Goal: Feedback & Contribution: Contribute content

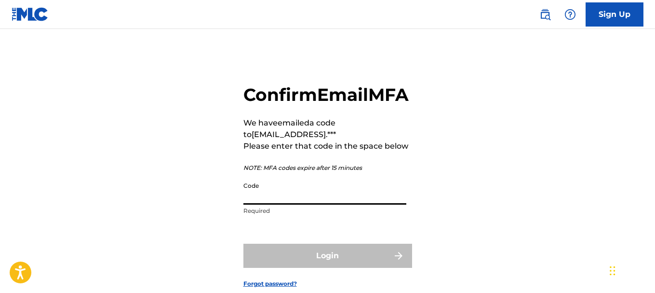
click at [263, 204] on input "Code" at bounding box center [324, 190] width 163 height 27
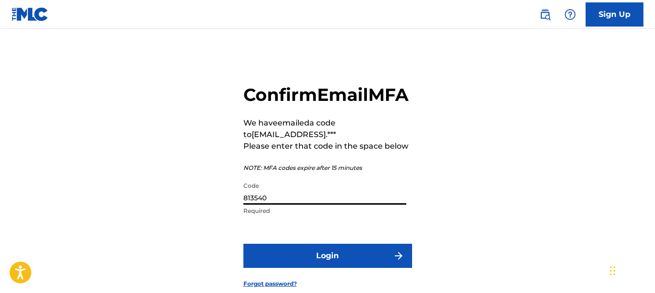
type input "813540"
click at [309, 268] on button "Login" at bounding box center [327, 255] width 169 height 24
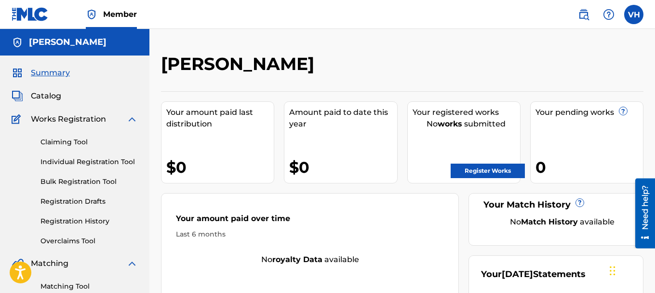
click at [478, 173] on link "Register Works" at bounding box center [488, 170] width 74 height 14
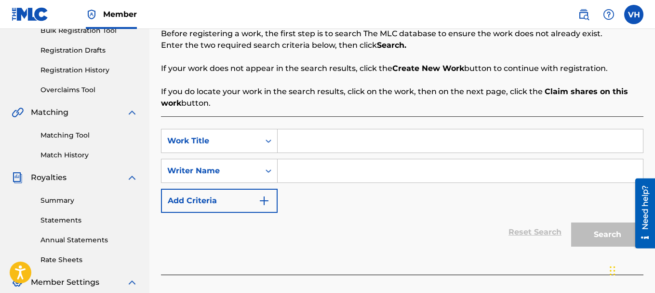
scroll to position [158, 0]
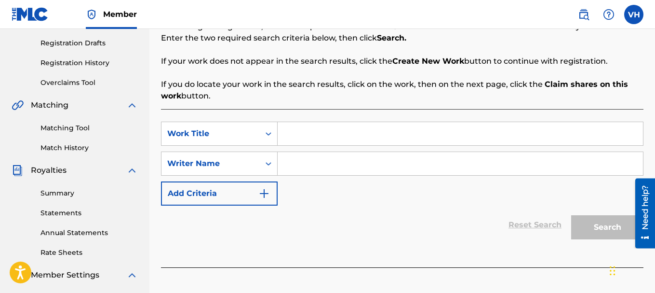
click at [319, 141] on input "Search Form" at bounding box center [460, 133] width 365 height 23
type input "Haze"
click at [319, 158] on input "Search Form" at bounding box center [460, 163] width 365 height 23
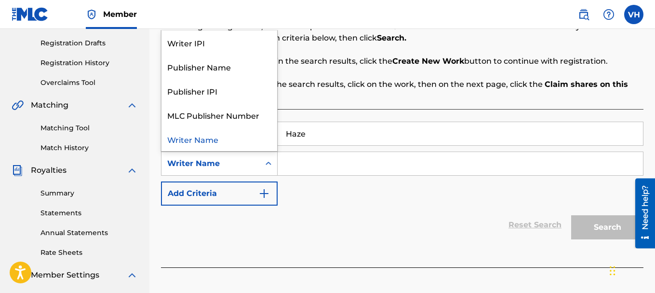
click at [266, 166] on icon "Search Form" at bounding box center [269, 164] width 10 height 10
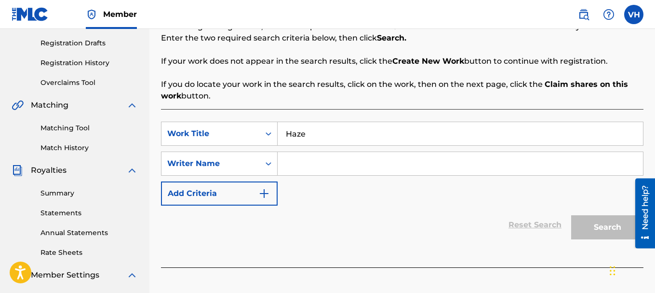
click at [266, 166] on icon "Search Form" at bounding box center [269, 164] width 10 height 10
click at [308, 163] on input "Search Form" at bounding box center [460, 163] width 365 height 23
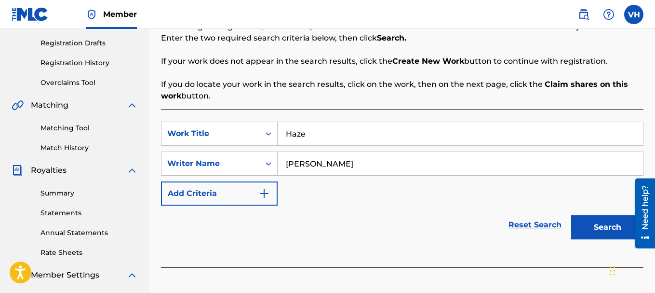
click at [308, 163] on input "[PERSON_NAME]" at bounding box center [460, 163] width 365 height 23
click at [380, 169] on input "[PERSON_NAME] Ha" at bounding box center [460, 163] width 365 height 23
type input "[PERSON_NAME]"
click at [380, 203] on div "SearchWithCriteria7871b18f-5ffa-4ac8-86ed-8d1816b31839 Work Title Haze SearchWi…" at bounding box center [402, 163] width 483 height 84
click at [261, 191] on img "Search Form" at bounding box center [264, 194] width 12 height 12
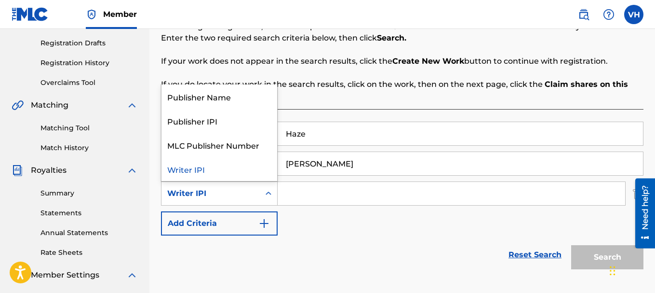
click at [260, 201] on div "Search Form" at bounding box center [268, 193] width 17 height 17
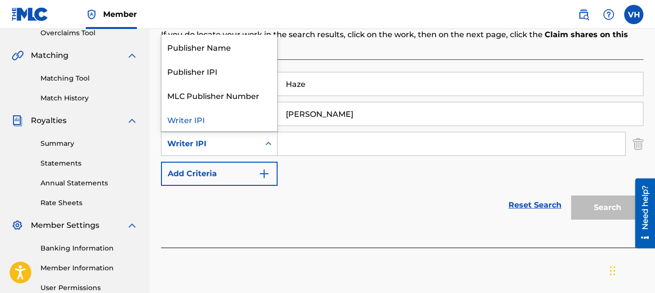
scroll to position [228, 0]
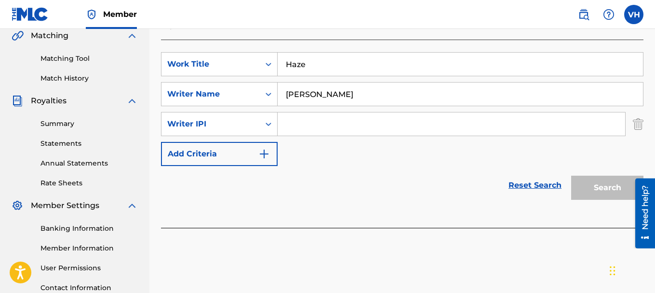
click at [637, 124] on img "Search Form" at bounding box center [638, 124] width 11 height 24
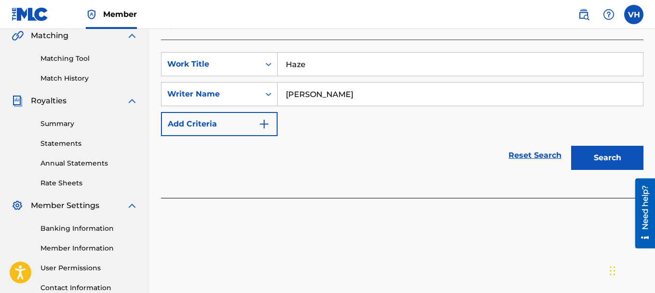
click at [611, 148] on button "Search" at bounding box center [607, 158] width 72 height 24
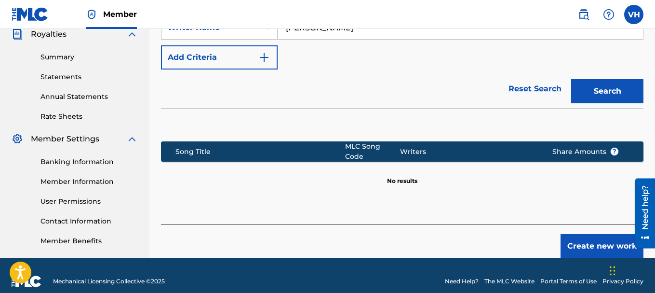
scroll to position [305, 0]
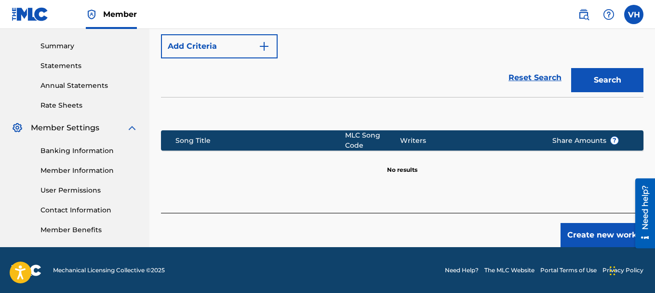
click at [594, 233] on button "Create new work" at bounding box center [602, 235] width 83 height 24
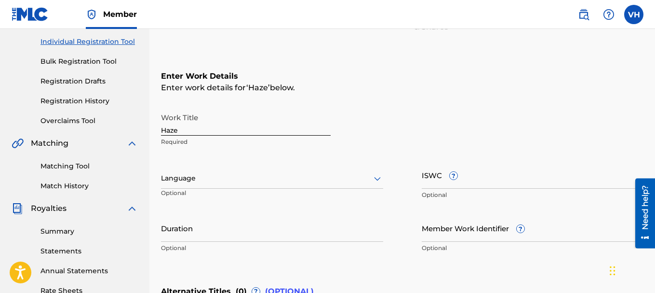
scroll to position [122, 0]
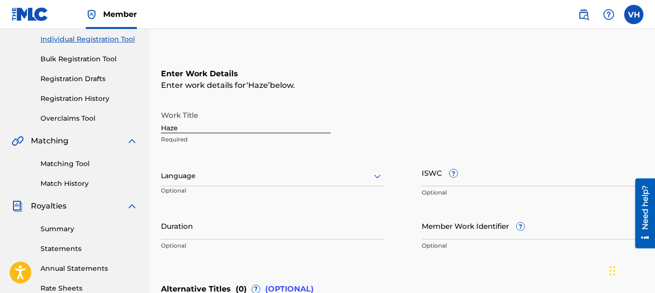
click at [305, 173] on div at bounding box center [272, 176] width 222 height 12
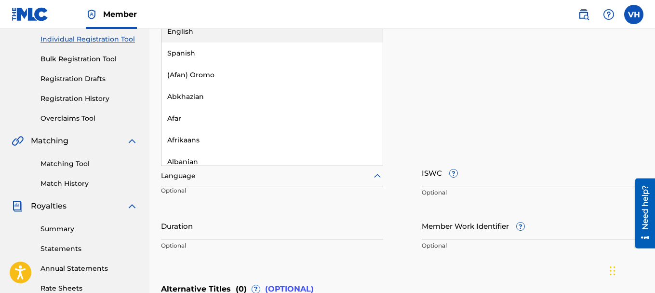
click at [303, 38] on div "English" at bounding box center [271, 32] width 221 height 22
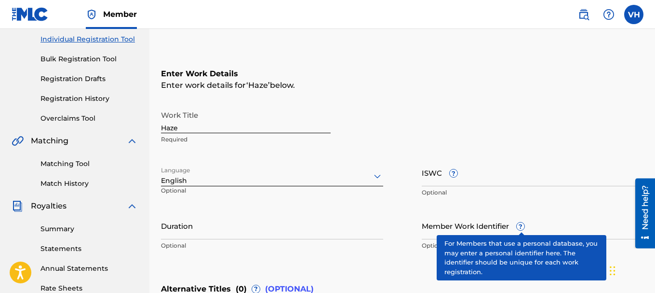
click at [520, 226] on span "?" at bounding box center [521, 226] width 8 height 8
click at [520, 226] on input "Member Work Identifier ?" at bounding box center [533, 225] width 222 height 27
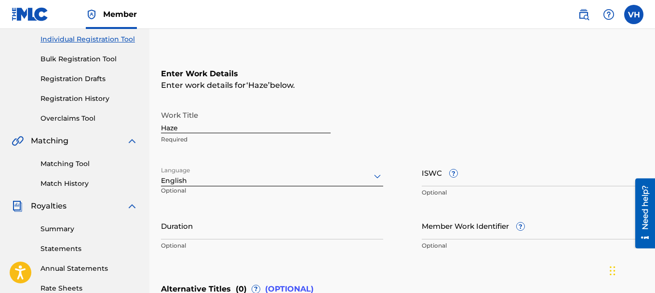
click at [397, 207] on div "Work Title Haze Required Language English Optional ISWC ? Optional Duration Opt…" at bounding box center [402, 180] width 483 height 149
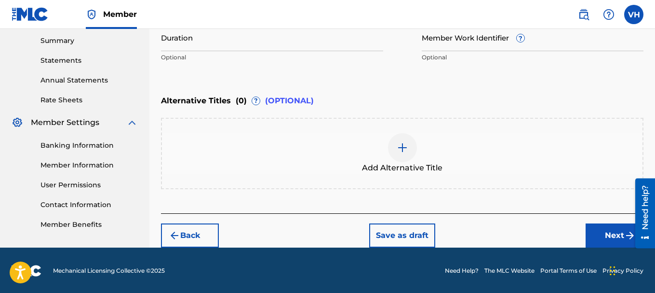
scroll to position [311, 0]
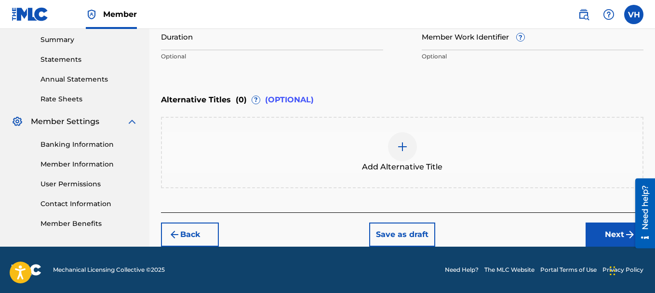
click at [593, 239] on button "Next" at bounding box center [615, 234] width 58 height 24
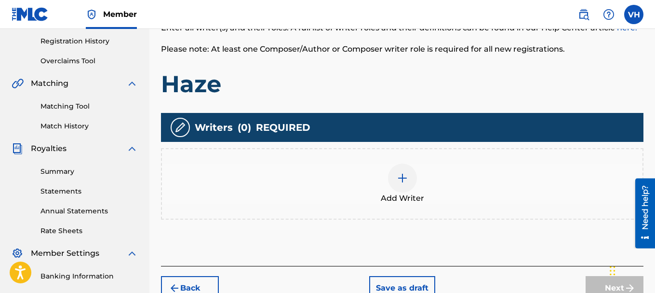
scroll to position [190, 0]
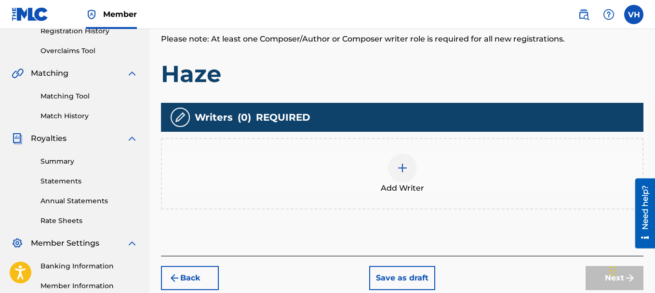
click at [400, 159] on div at bounding box center [402, 167] width 29 height 29
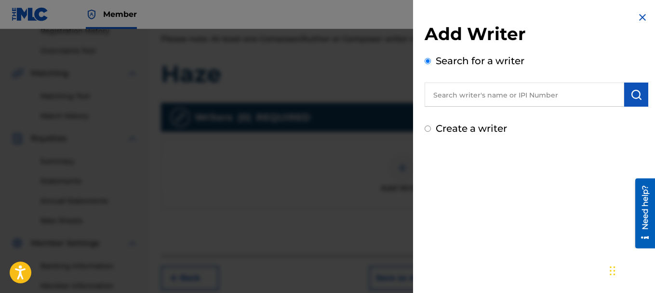
click at [424, 126] on div "Add Writer Search for a writer Create a writer" at bounding box center [536, 73] width 247 height 147
click at [428, 128] on input "Create a writer" at bounding box center [428, 128] width 6 height 6
radio input "false"
radio input "true"
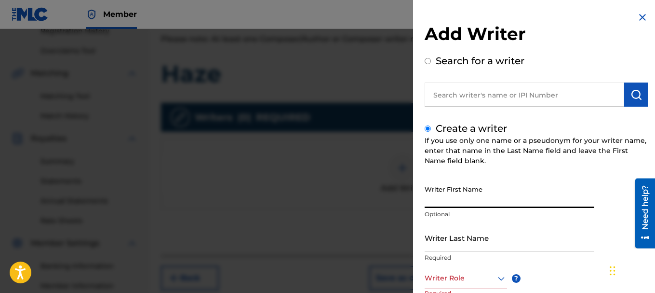
click at [455, 206] on input "Writer First Name" at bounding box center [510, 193] width 170 height 27
type input "[PERSON_NAME]"
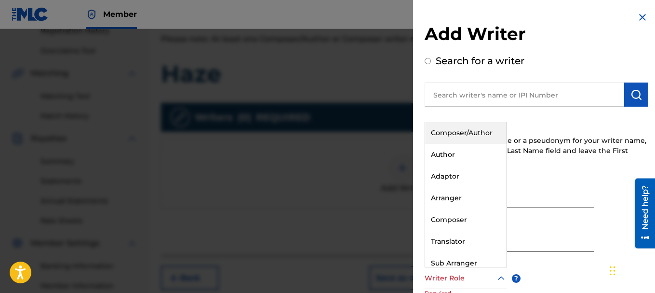
click at [492, 276] on div at bounding box center [466, 278] width 82 height 12
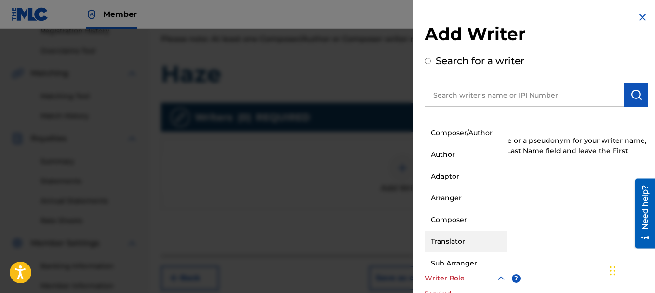
scroll to position [29, 0]
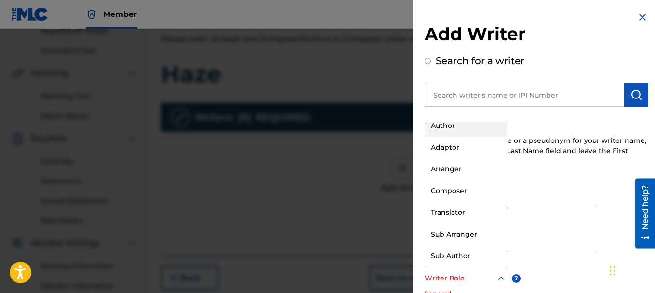
click at [469, 126] on div "Author" at bounding box center [465, 126] width 81 height 22
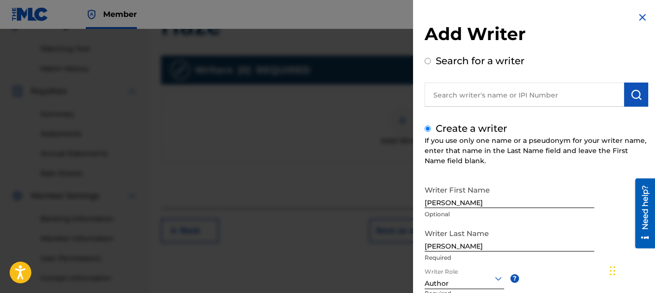
scroll to position [305, 0]
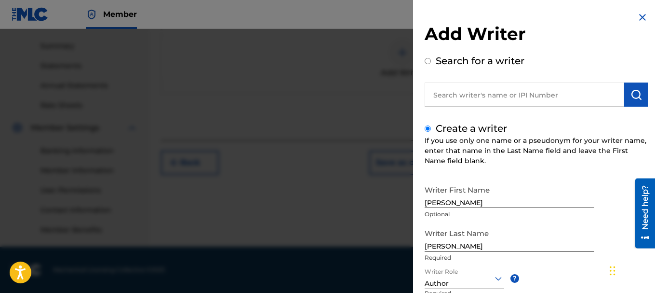
click at [591, 167] on div "Create a writer If you use only one name or a pseudonym for your writer name, e…" at bounding box center [537, 256] width 224 height 271
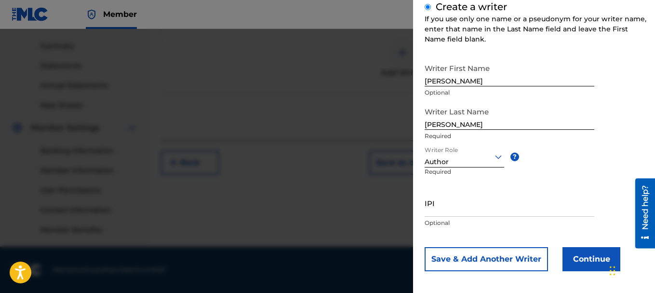
scroll to position [126, 0]
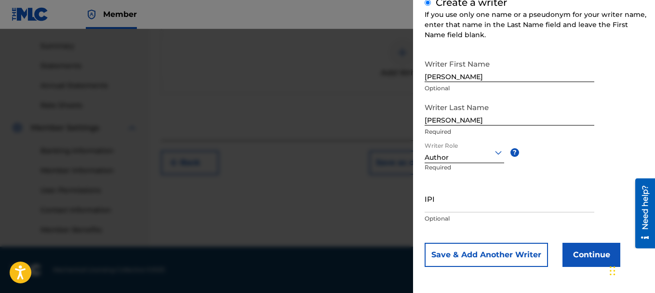
click at [587, 254] on button "Continue" at bounding box center [592, 254] width 58 height 24
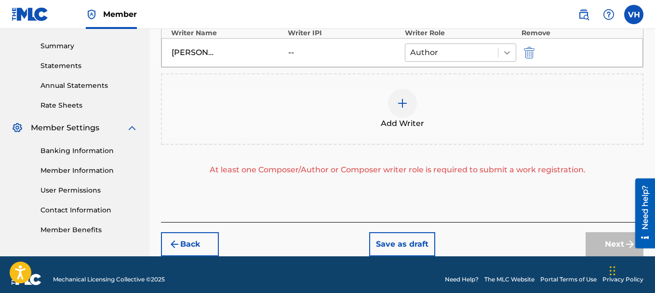
click at [504, 57] on icon at bounding box center [507, 53] width 10 height 10
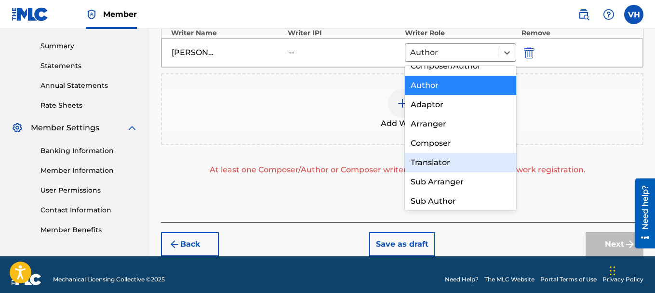
scroll to position [13, 0]
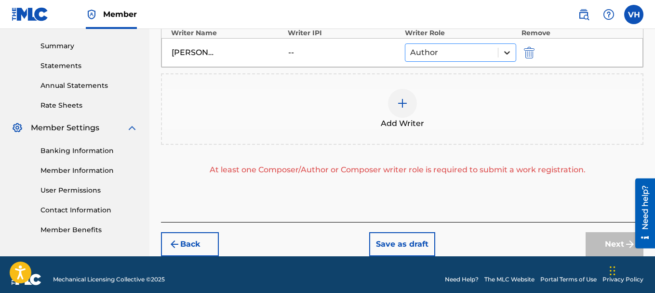
click at [509, 58] on div at bounding box center [506, 52] width 17 height 17
click at [514, 194] on div "Add Writers & Roles Enter all writer(s) and their roles. A full list of writer …" at bounding box center [402, 42] width 483 height 360
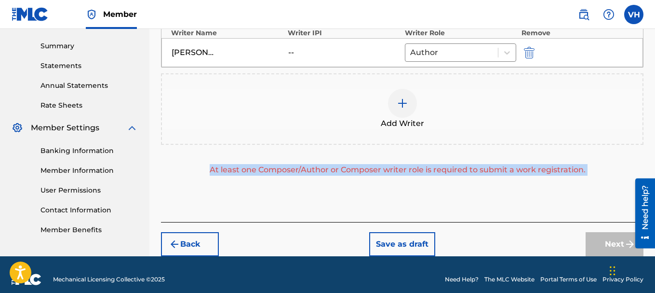
click at [514, 194] on div "Add Writers & Roles Enter all writer(s) and their roles. A full list of writer …" at bounding box center [402, 42] width 483 height 360
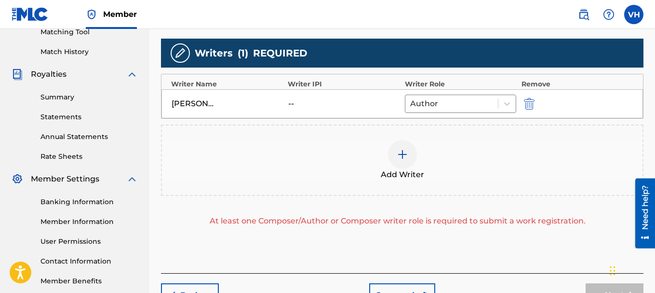
scroll to position [315, 0]
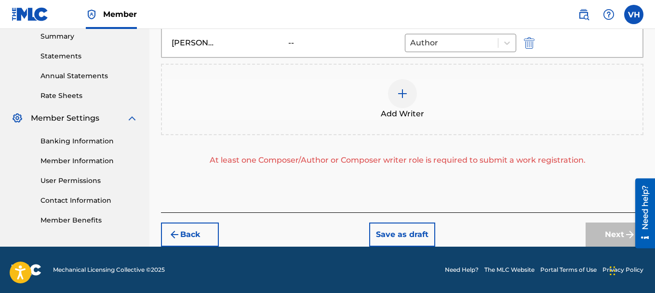
drag, startPoint x: 658, startPoint y: 135, endPoint x: 26, endPoint y: 14, distance: 643.8
click at [388, 235] on button "Save as draft" at bounding box center [402, 234] width 66 height 24
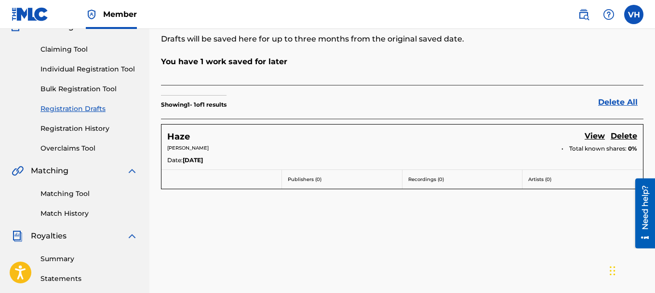
scroll to position [110, 0]
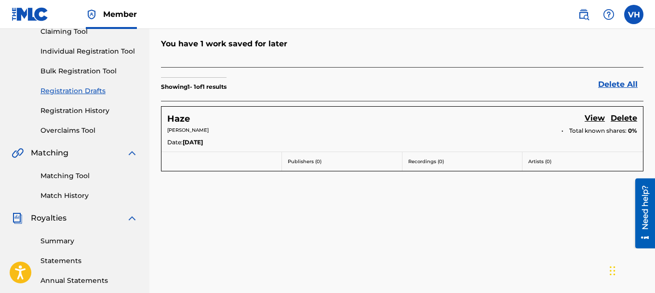
click at [595, 119] on link "View" at bounding box center [595, 118] width 20 height 13
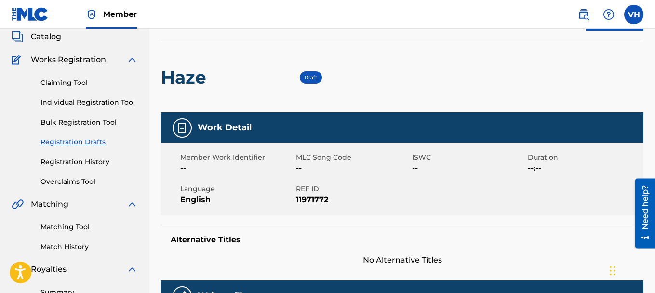
scroll to position [33, 0]
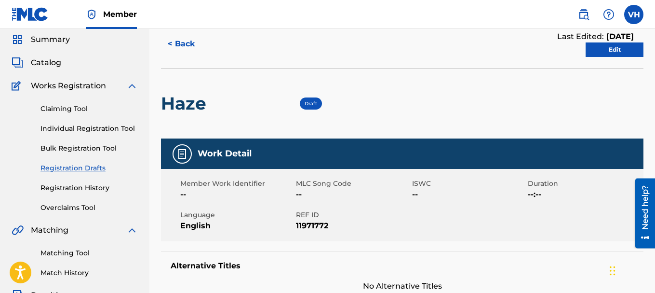
click at [618, 45] on link "Edit" at bounding box center [615, 49] width 58 height 14
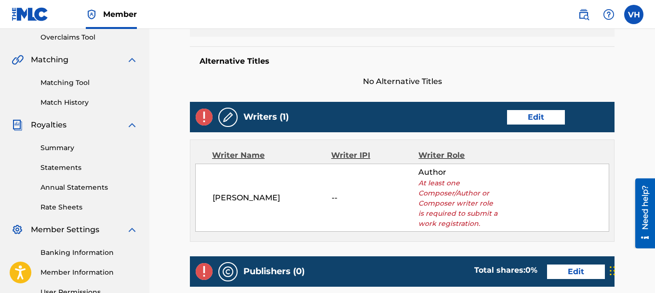
scroll to position [217, 0]
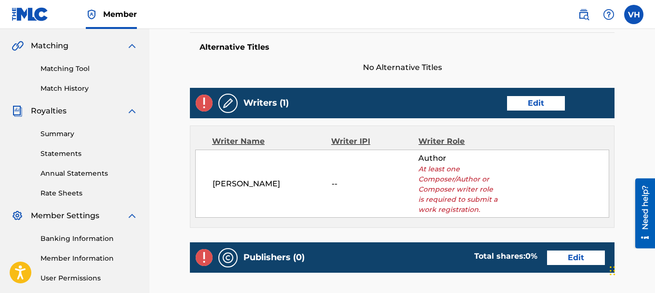
click at [522, 102] on link "Edit" at bounding box center [536, 103] width 58 height 14
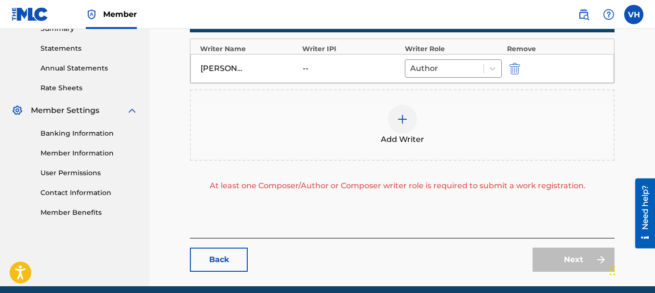
scroll to position [321, 0]
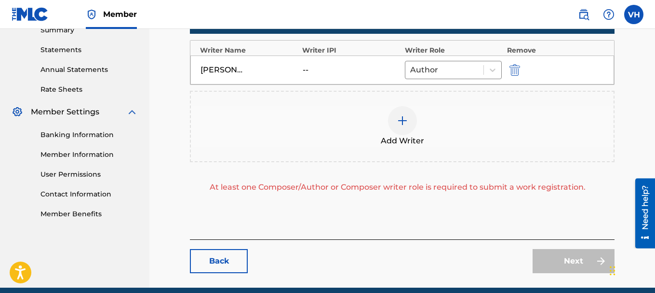
click at [401, 123] on img at bounding box center [403, 121] width 12 height 12
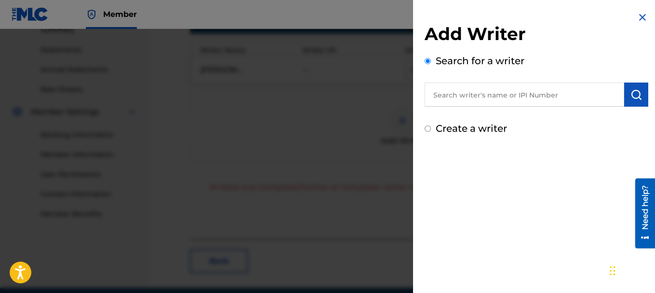
click at [446, 98] on input "text" at bounding box center [525, 94] width 200 height 24
type input "[PERSON_NAME]"
click at [639, 97] on button "submit" at bounding box center [636, 94] width 24 height 24
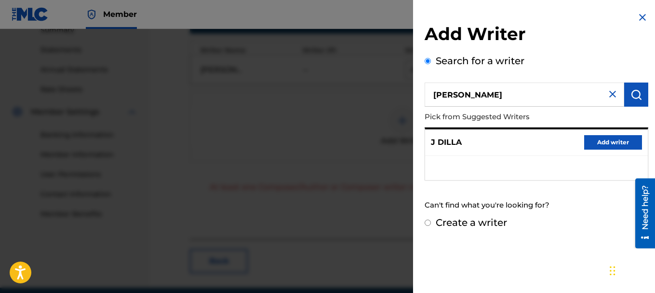
click at [618, 144] on button "Add writer" at bounding box center [613, 142] width 58 height 14
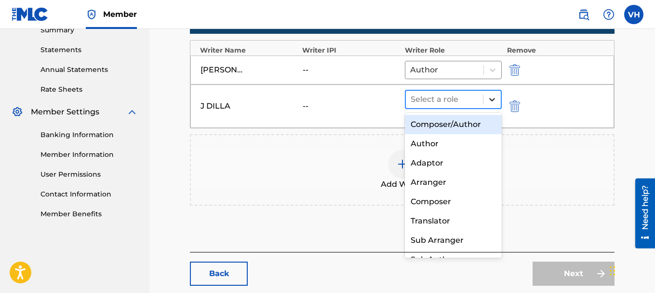
click at [489, 98] on icon at bounding box center [492, 99] width 10 height 10
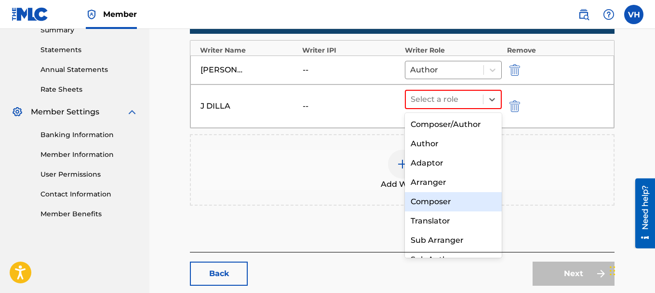
click at [456, 201] on div "Composer" at bounding box center [453, 201] width 97 height 19
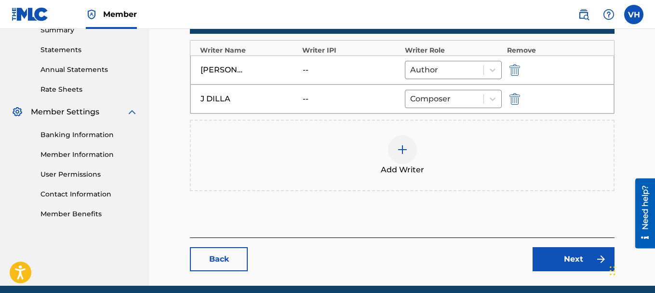
click at [573, 262] on link "Next" at bounding box center [574, 259] width 82 height 24
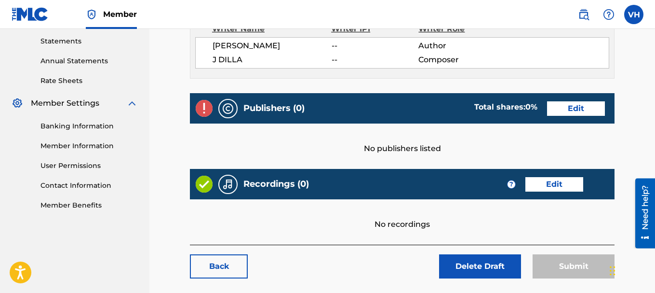
scroll to position [336, 0]
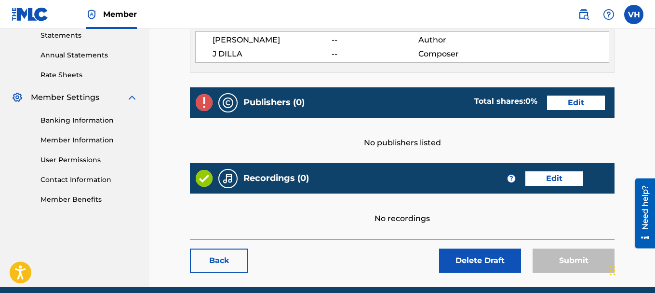
click at [559, 180] on link "Edit" at bounding box center [554, 178] width 58 height 14
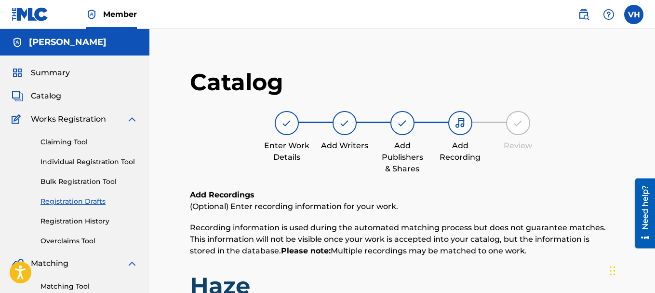
drag, startPoint x: 651, startPoint y: 163, endPoint x: 658, endPoint y: 171, distance: 10.6
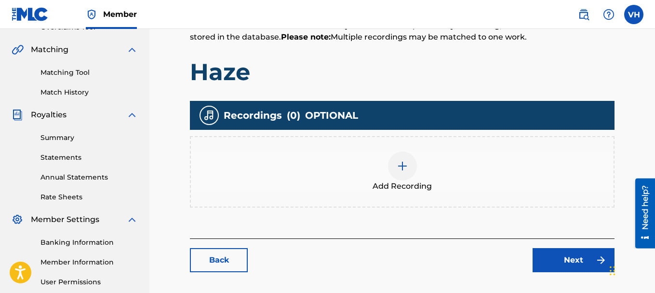
drag, startPoint x: 658, startPoint y: 109, endPoint x: 18, endPoint y: 42, distance: 643.2
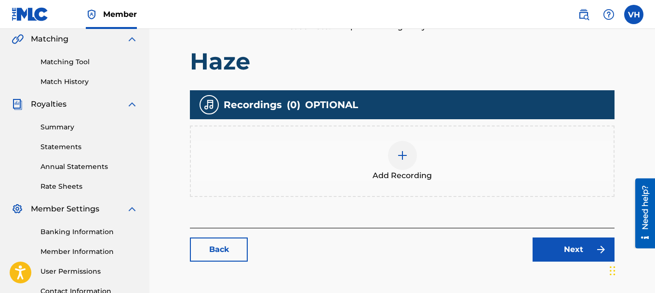
click at [408, 156] on div at bounding box center [402, 155] width 29 height 29
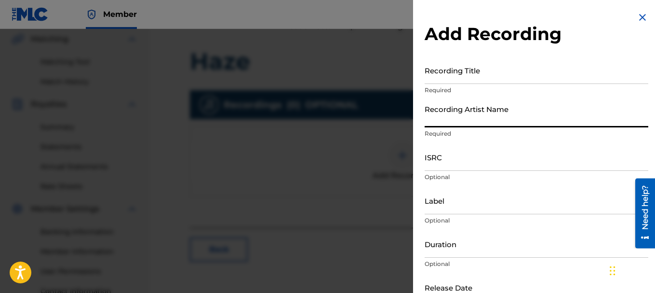
click at [560, 125] on input "Recording Artist Name" at bounding box center [537, 113] width 224 height 27
click at [560, 125] on input "V.A. 'The" at bounding box center [537, 113] width 224 height 27
type input "V.A. 'The Icon'"
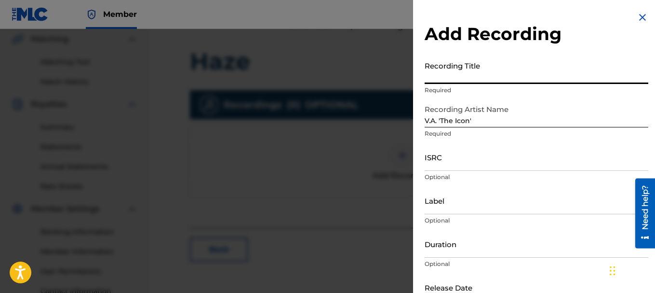
click at [500, 70] on input "Recording Title" at bounding box center [537, 69] width 224 height 27
click at [500, 70] on input "H" at bounding box center [537, 69] width 224 height 27
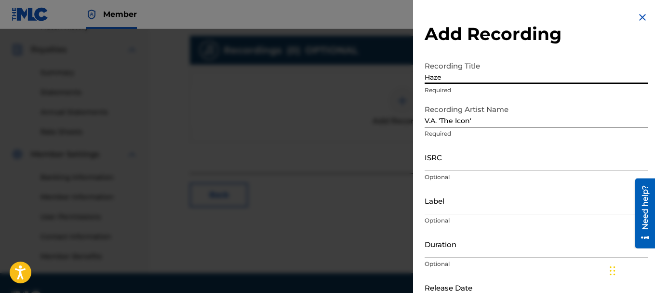
scroll to position [282, 0]
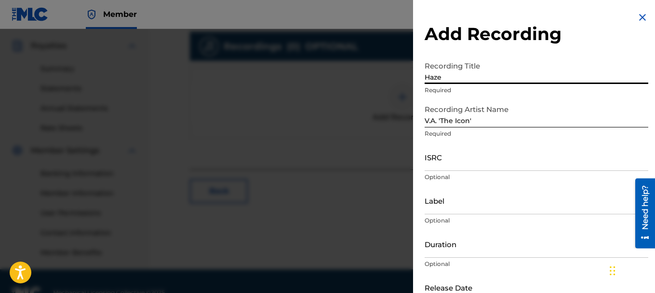
type input "Haze"
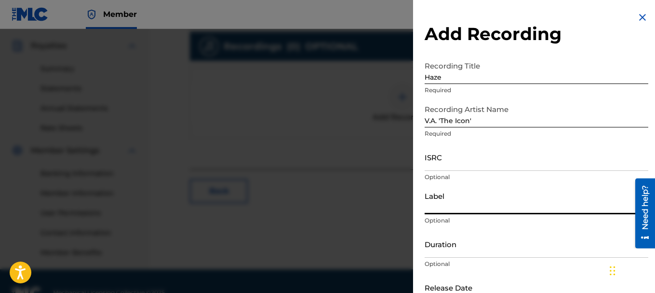
click at [482, 206] on input "Label" at bounding box center [537, 200] width 224 height 27
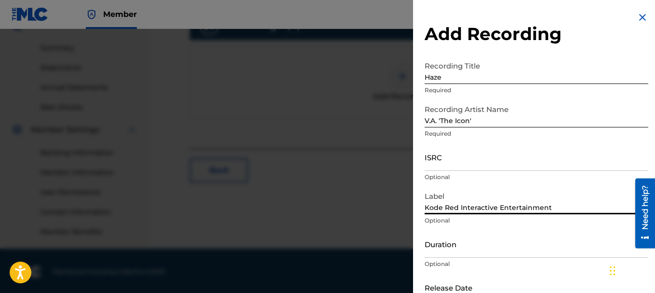
scroll to position [305, 0]
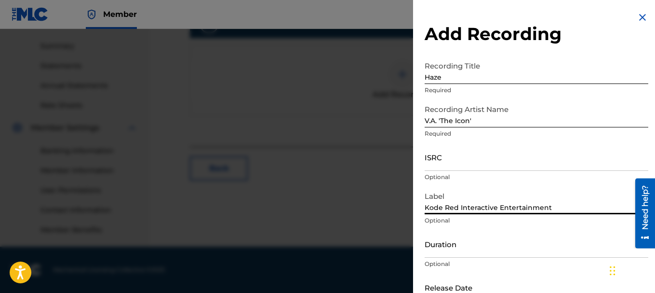
type input "Kode Red Interactive Entertainment"
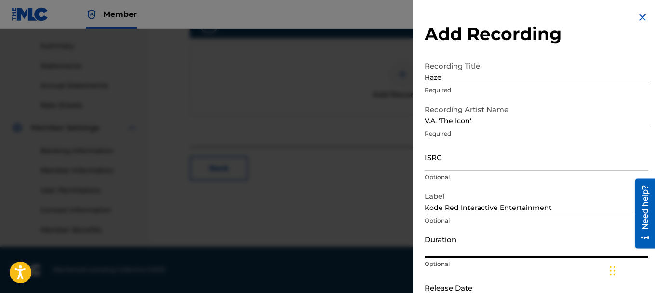
click at [513, 241] on input "Duration" at bounding box center [537, 243] width 224 height 27
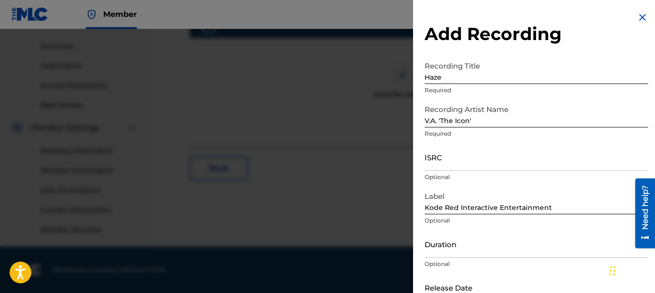
click at [513, 267] on p "Optional" at bounding box center [537, 263] width 224 height 9
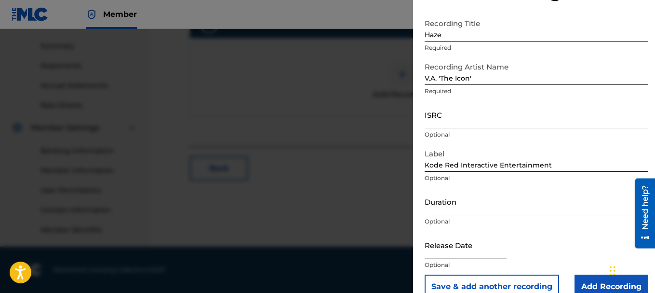
scroll to position [60, 0]
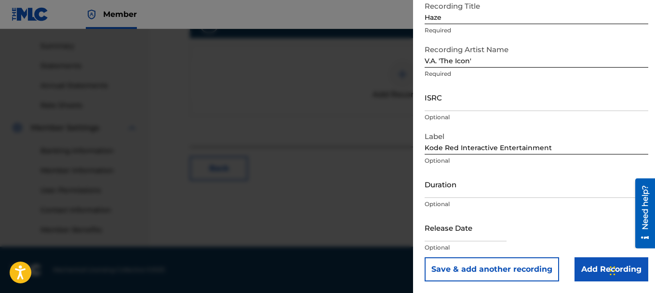
click at [447, 232] on input "text" at bounding box center [466, 227] width 82 height 27
select select "7"
select select "2025"
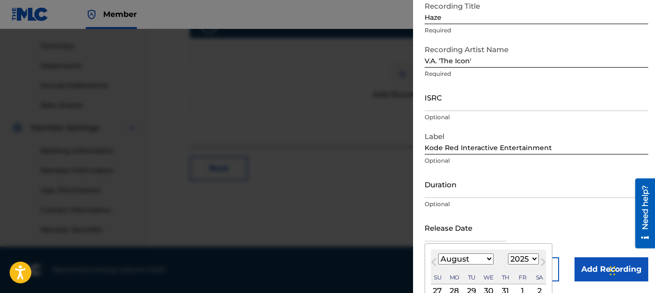
click at [483, 257] on select "January February March April May June July August September October November De…" at bounding box center [465, 258] width 55 height 11
select select "5"
click at [438, 253] on select "January February March April May June July August September October November De…" at bounding box center [465, 258] width 55 height 11
click at [519, 256] on select "1899 1900 1901 1902 1903 1904 1905 1906 1907 1908 1909 1910 1911 1912 1913 1914…" at bounding box center [523, 258] width 31 height 11
select select "2015"
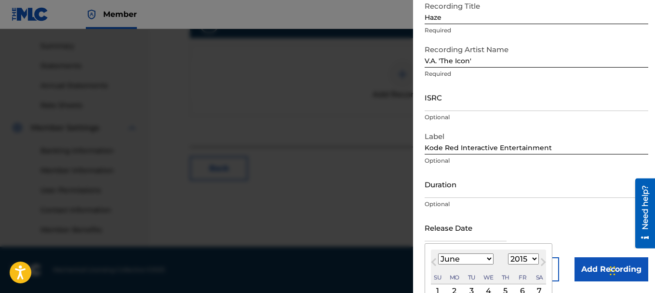
click at [508, 253] on select "1899 1900 1901 1902 1903 1904 1905 1906 1907 1908 1909 1910 1911 1912 1913 1914…" at bounding box center [523, 258] width 31 height 11
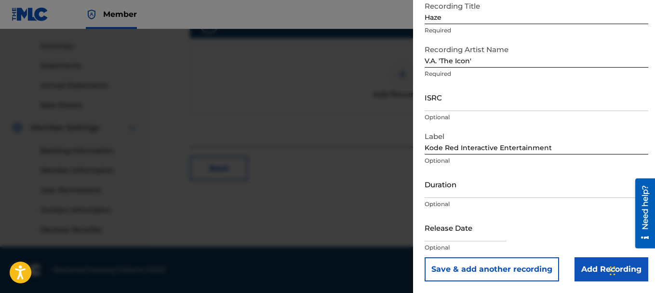
drag, startPoint x: 656, startPoint y: 165, endPoint x: 440, endPoint y: 232, distance: 226.1
click at [440, 232] on input "text" at bounding box center [466, 227] width 82 height 27
select select "7"
select select "2025"
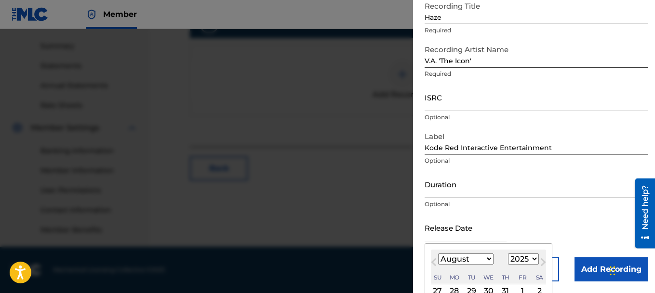
click at [478, 255] on select "January February March April May June July August September October November De…" at bounding box center [465, 258] width 55 height 11
select select "5"
click at [438, 253] on select "January February March April May June July August September October November De…" at bounding box center [465, 258] width 55 height 11
click at [513, 256] on select "1899 1900 1901 1902 1903 1904 1905 1906 1907 1908 1909 1910 1911 1912 1913 1914…" at bounding box center [523, 258] width 31 height 11
click at [508, 253] on select "1899 1900 1901 1902 1903 1904 1905 1906 1907 1908 1909 1910 1911 1912 1913 1914…" at bounding box center [523, 258] width 31 height 11
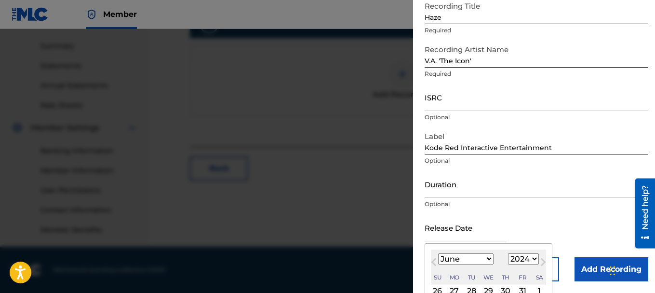
select select "2023"
click at [533, 213] on div "Duration Optional" at bounding box center [537, 191] width 224 height 43
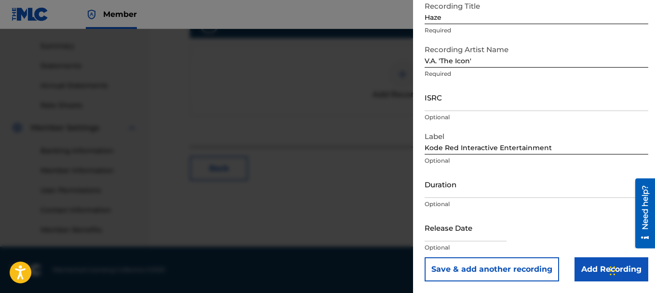
select select "7"
select select "2025"
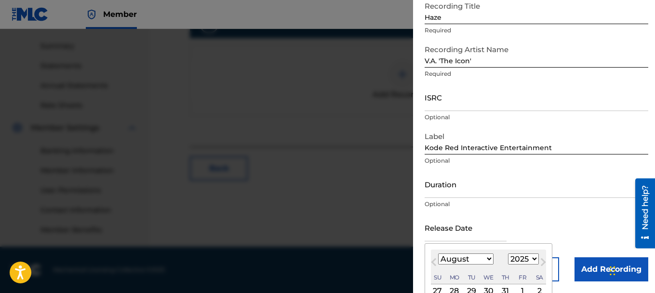
click at [462, 235] on input "text" at bounding box center [466, 227] width 82 height 27
click at [468, 261] on select "January February March April May June July August September October November De…" at bounding box center [465, 258] width 55 height 11
select select "5"
click at [438, 253] on select "January February March April May June July August September October November De…" at bounding box center [465, 258] width 55 height 11
click at [517, 258] on select "1899 1900 1901 1902 1903 1904 1905 1906 1907 1908 1909 1910 1911 1912 1913 1914…" at bounding box center [523, 258] width 31 height 11
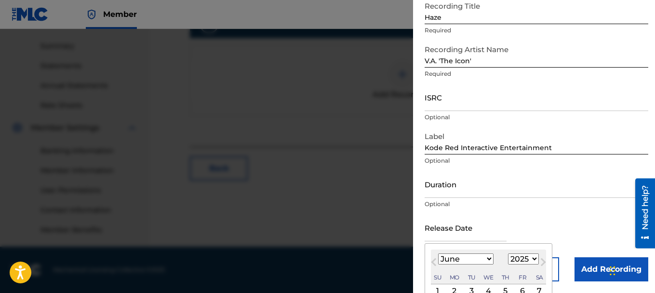
select select "2015"
click at [508, 253] on select "1899 1900 1901 1902 1903 1904 1905 1906 1907 1908 1909 1910 1911 1912 1913 1914…" at bounding box center [523, 258] width 31 height 11
click at [487, 291] on div "3" at bounding box center [489, 291] width 12 height 12
type input "[DATE]"
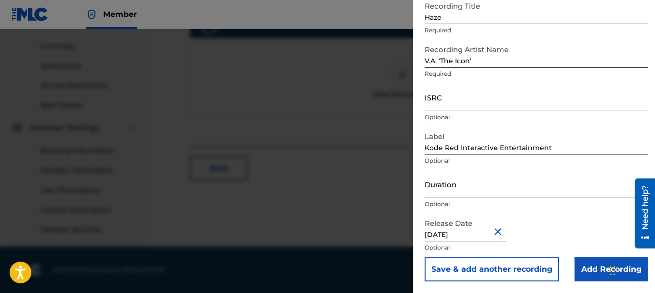
click at [447, 239] on input "[DATE]" at bounding box center [466, 227] width 82 height 27
select select "5"
select select "2015"
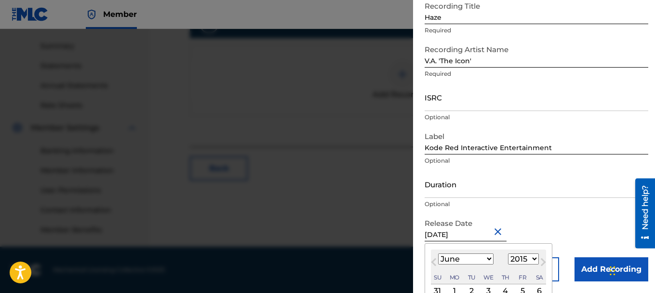
type input "[DATE]"
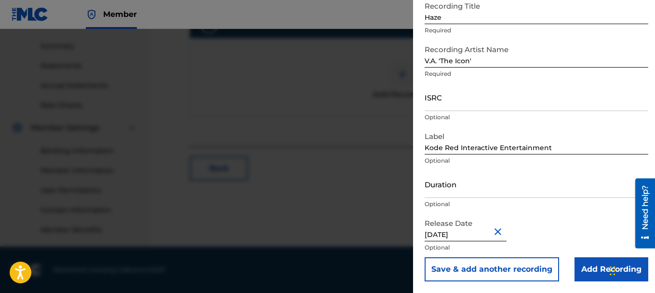
click at [555, 227] on div "Release Date [DATE] Optional" at bounding box center [537, 235] width 224 height 43
click at [576, 263] on input "Add Recording" at bounding box center [612, 269] width 74 height 24
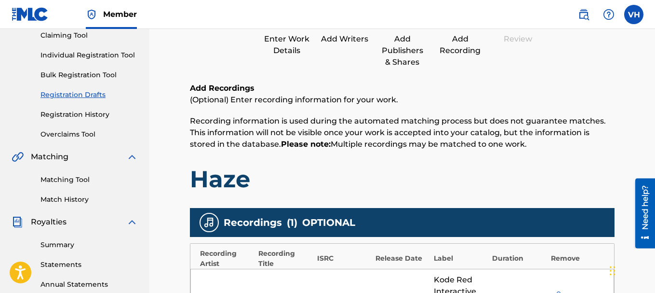
scroll to position [99, 0]
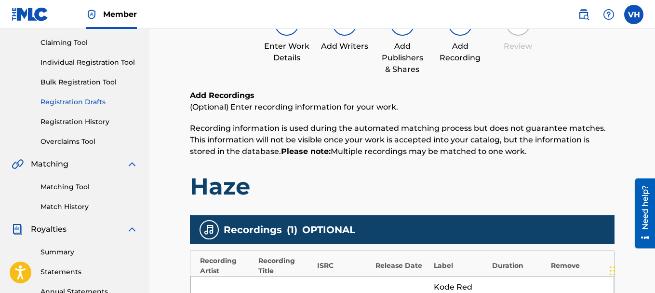
click at [62, 44] on link "Claiming Tool" at bounding box center [88, 43] width 97 height 10
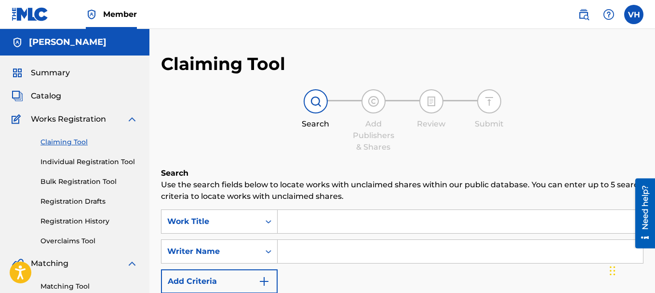
click at [107, 160] on link "Individual Registration Tool" at bounding box center [88, 162] width 97 height 10
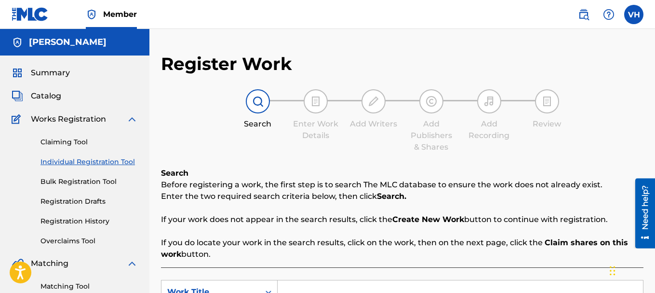
click at [77, 202] on link "Registration Drafts" at bounding box center [88, 201] width 97 height 10
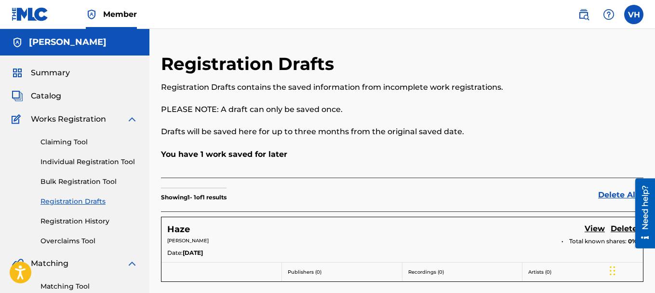
click at [596, 228] on link "View" at bounding box center [595, 229] width 20 height 13
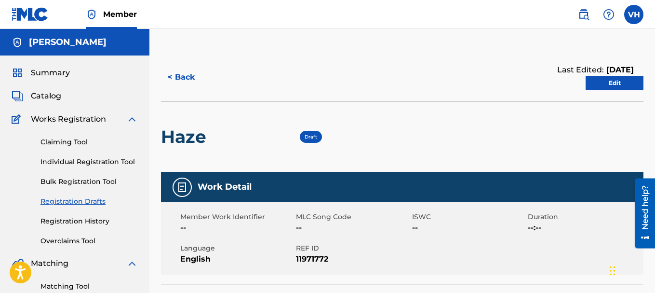
click at [610, 83] on link "Edit" at bounding box center [615, 83] width 58 height 14
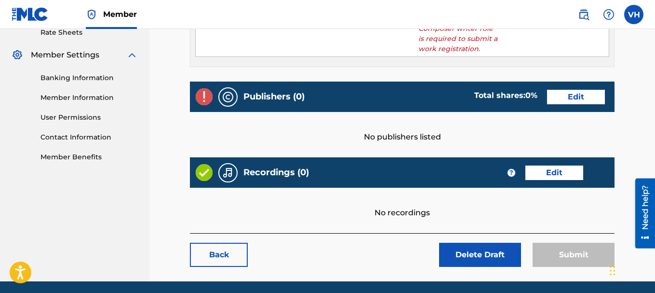
scroll to position [375, 0]
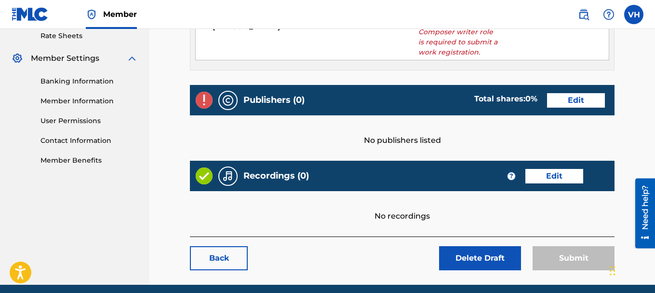
drag, startPoint x: 658, startPoint y: 55, endPoint x: 24, endPoint y: 32, distance: 634.8
click at [462, 257] on button "Delete Draft" at bounding box center [480, 258] width 82 height 24
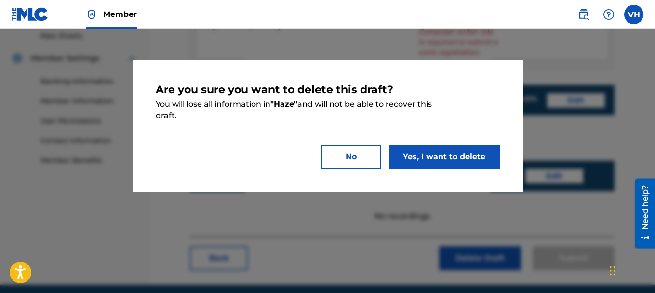
click at [428, 158] on button "Yes, I want to delete" at bounding box center [444, 157] width 111 height 24
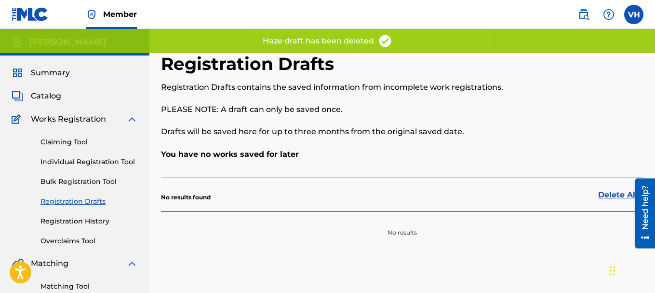
click at [50, 101] on span "Catalog" at bounding box center [46, 96] width 30 height 12
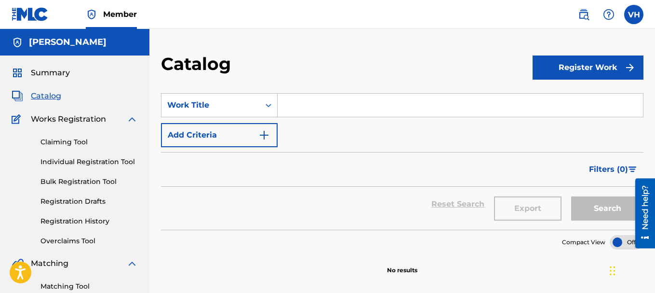
click at [633, 8] on label at bounding box center [633, 14] width 19 height 19
click at [634, 14] on input "VH [PERSON_NAME] [EMAIL_ADDRESS][DOMAIN_NAME] Notification Preferences Profile …" at bounding box center [634, 14] width 0 height 0
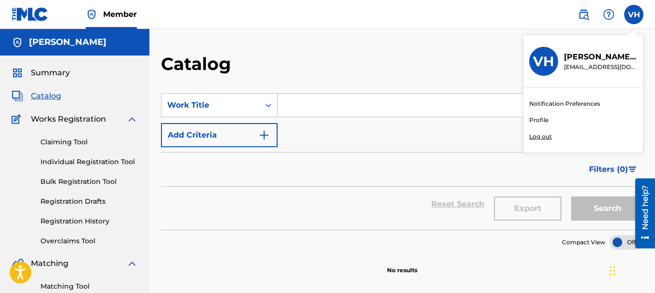
click at [542, 120] on link "Profile" at bounding box center [538, 120] width 19 height 9
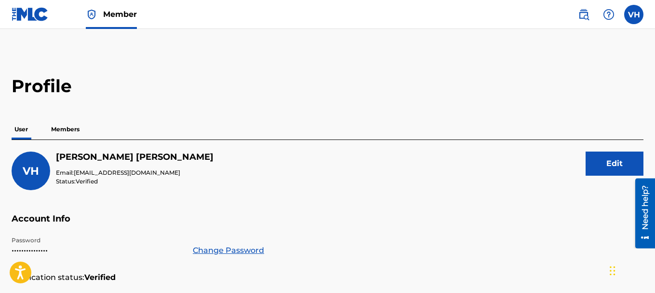
click at [621, 170] on button "Edit" at bounding box center [615, 163] width 58 height 24
click at [27, 170] on span "VH" at bounding box center [31, 170] width 16 height 13
click at [68, 127] on p "Members" at bounding box center [65, 129] width 34 height 20
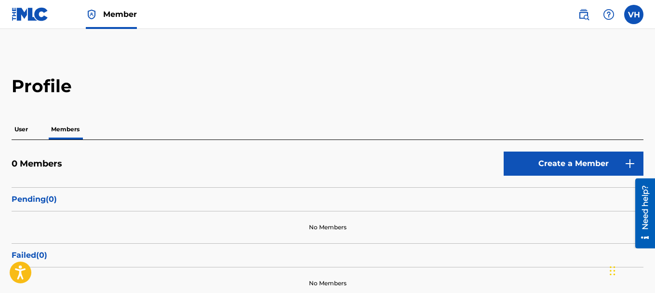
click at [543, 164] on link "Create a Member" at bounding box center [574, 163] width 140 height 24
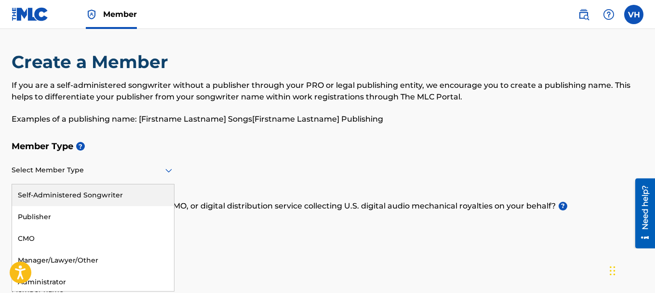
click at [172, 180] on div "Select Member Type" at bounding box center [93, 170] width 163 height 27
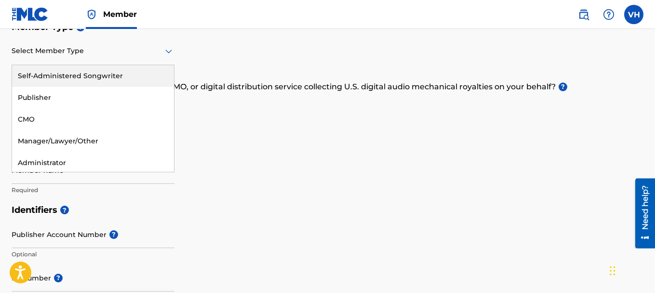
scroll to position [124, 0]
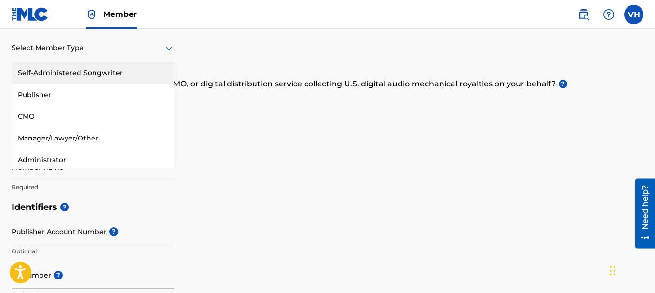
click at [137, 70] on div "Self-Administered Songwriter" at bounding box center [93, 73] width 162 height 22
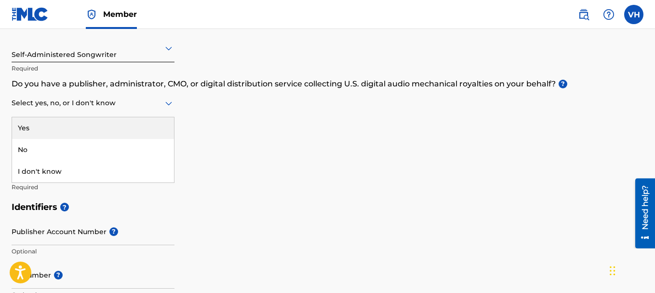
click at [147, 106] on div at bounding box center [93, 103] width 163 height 12
click at [233, 115] on div "Member Type ? Self-Administered Songwriter Required Do you have a publisher, ad…" at bounding box center [328, 105] width 632 height 183
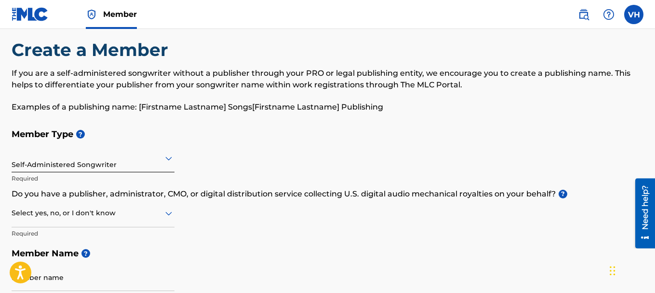
scroll to position [0, 0]
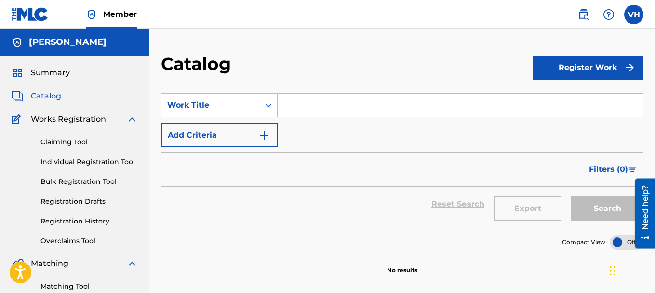
click at [133, 118] on img at bounding box center [132, 119] width 12 height 12
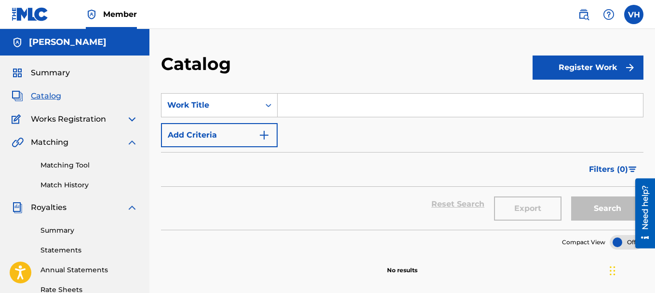
click at [641, 19] on label at bounding box center [633, 14] width 19 height 19
click at [634, 14] on input "VH [PERSON_NAME] [EMAIL_ADDRESS][DOMAIN_NAME] Notification Preferences Profile …" at bounding box center [634, 14] width 0 height 0
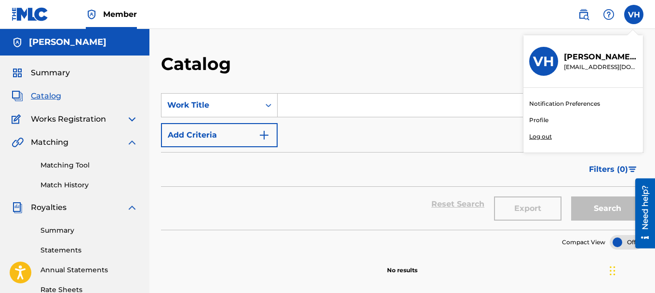
click at [538, 134] on p "Log out" at bounding box center [540, 136] width 23 height 9
click at [634, 14] on input "VH [PERSON_NAME] [EMAIL_ADDRESS][DOMAIN_NAME] Notification Preferences Profile …" at bounding box center [634, 14] width 0 height 0
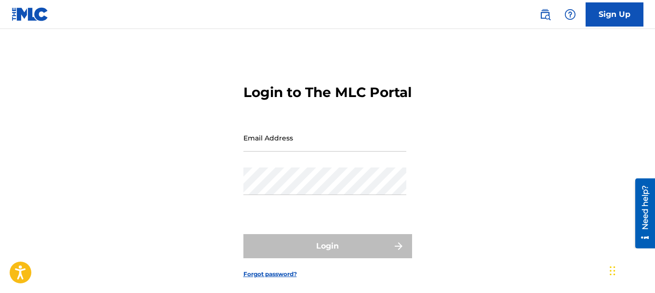
type input "[EMAIL_ADDRESS][DOMAIN_NAME]"
